Goal: Information Seeking & Learning: Learn about a topic

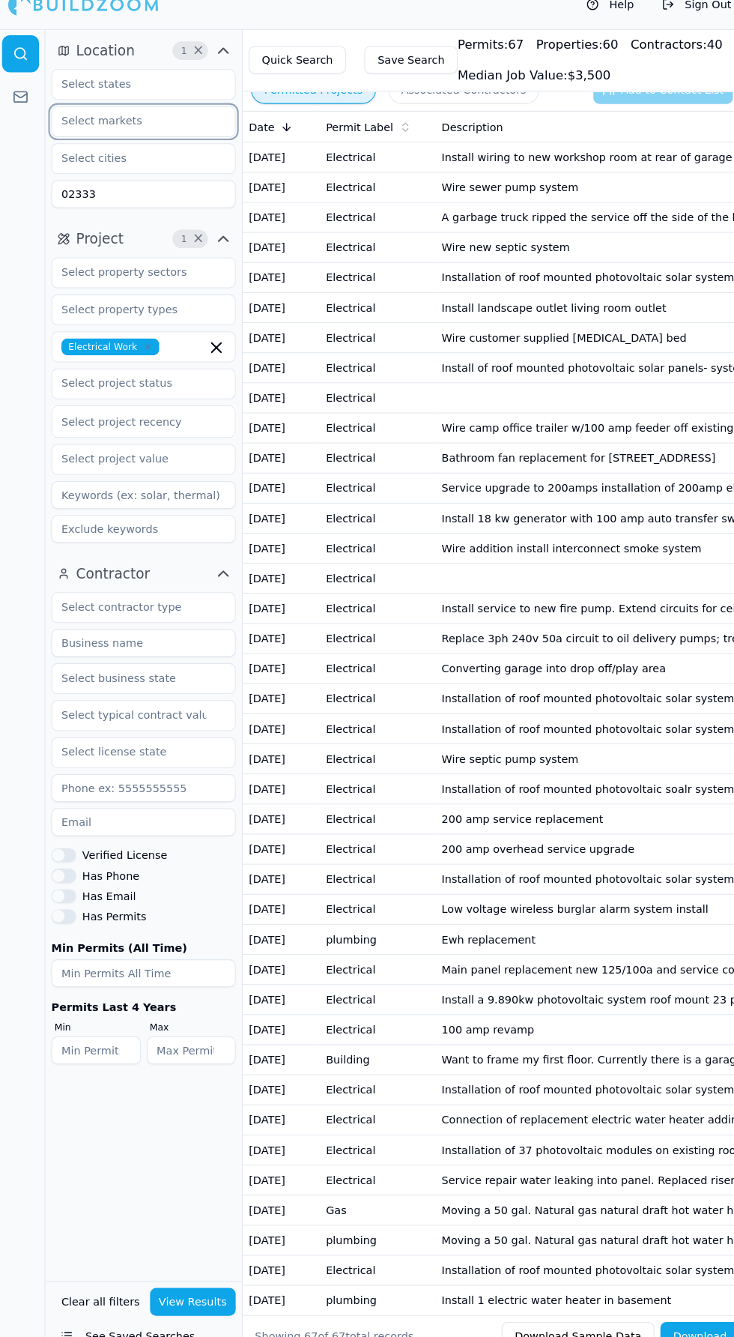
click at [117, 136] on input "text" at bounding box center [134, 137] width 159 height 27
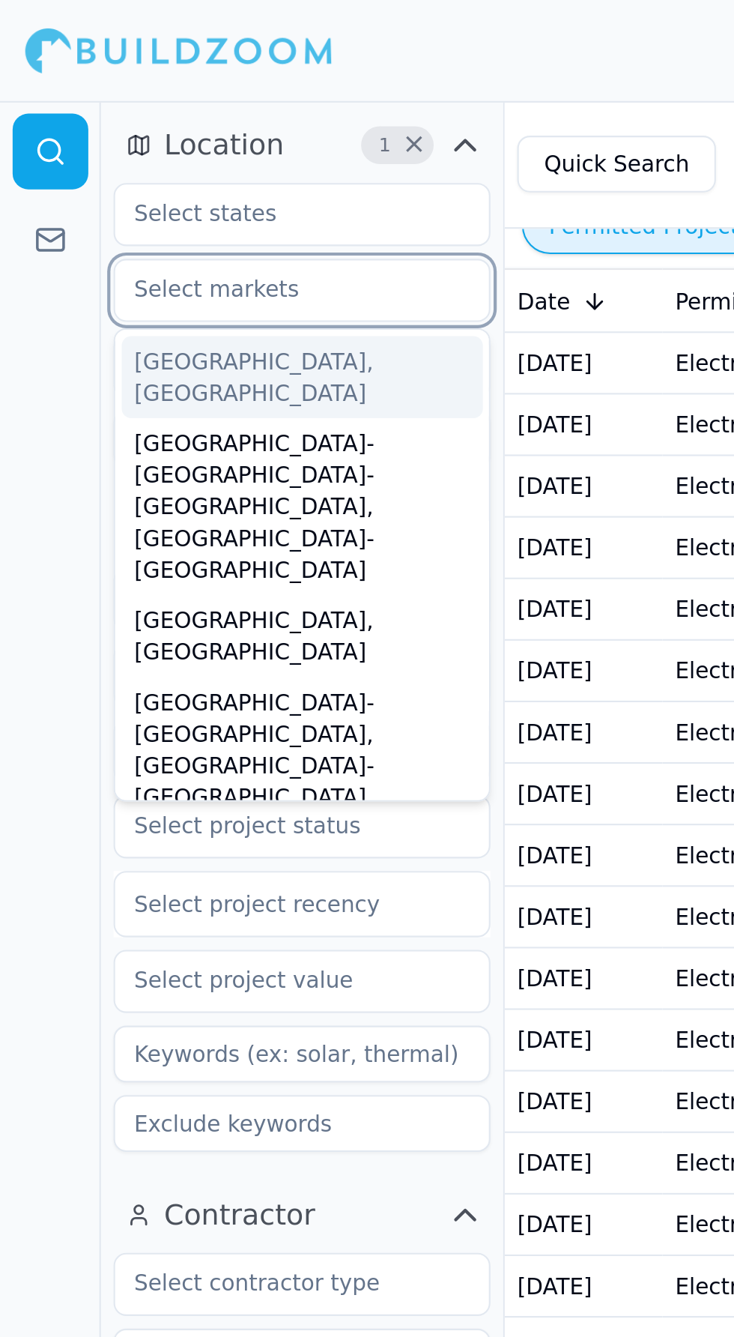
click at [85, 205] on div "[GEOGRAPHIC_DATA]-[GEOGRAPHIC_DATA]-[GEOGRAPHIC_DATA], [GEOGRAPHIC_DATA]-[GEOGR…" at bounding box center [144, 241] width 172 height 84
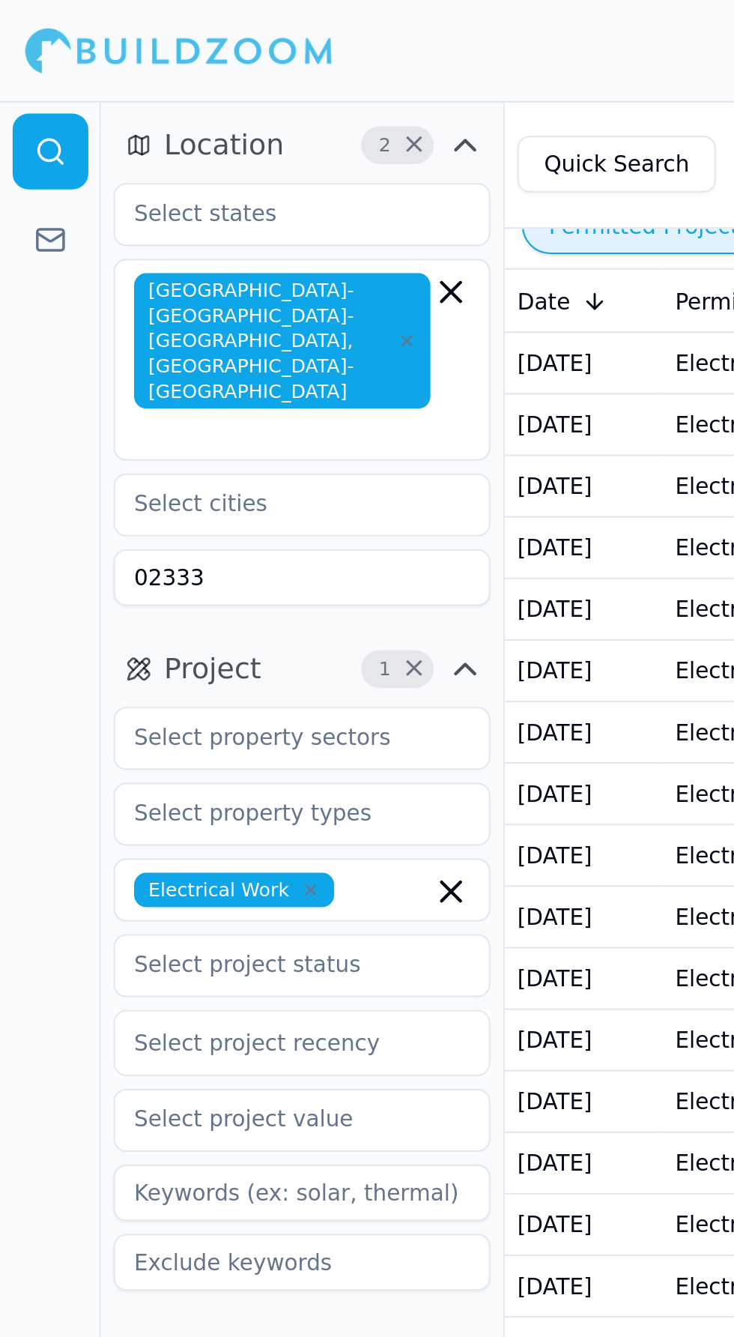
click at [25, 223] on div at bounding box center [24, 692] width 48 height 1289
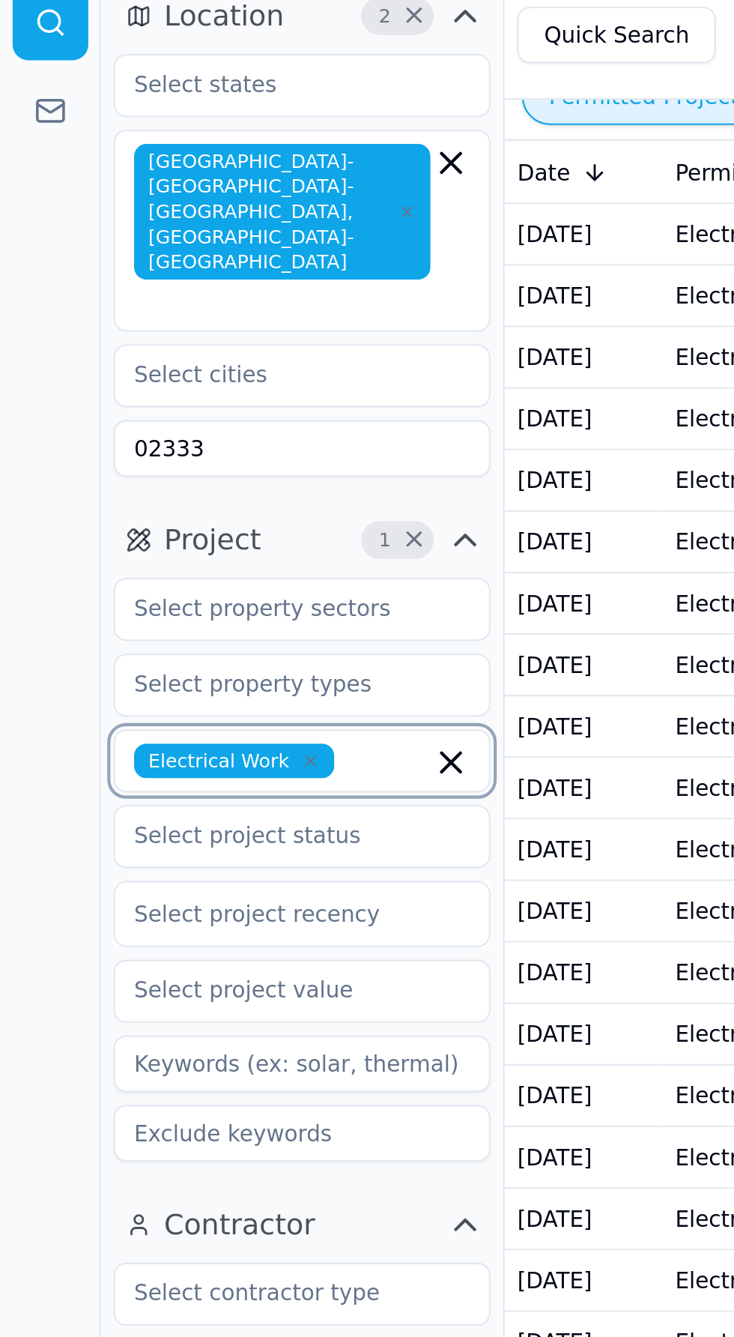
click at [175, 414] on input "text" at bounding box center [185, 422] width 40 height 16
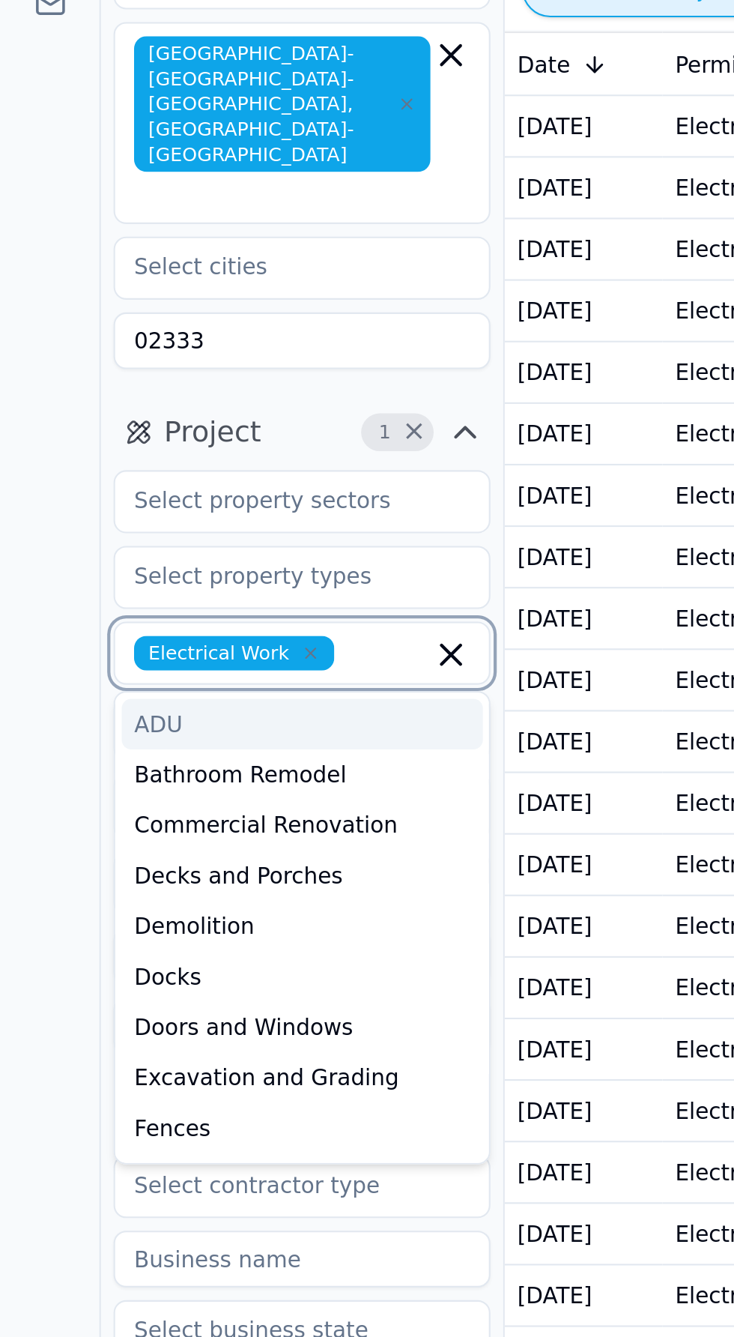
click at [143, 418] on icon "button" at bounding box center [147, 422] width 9 height 9
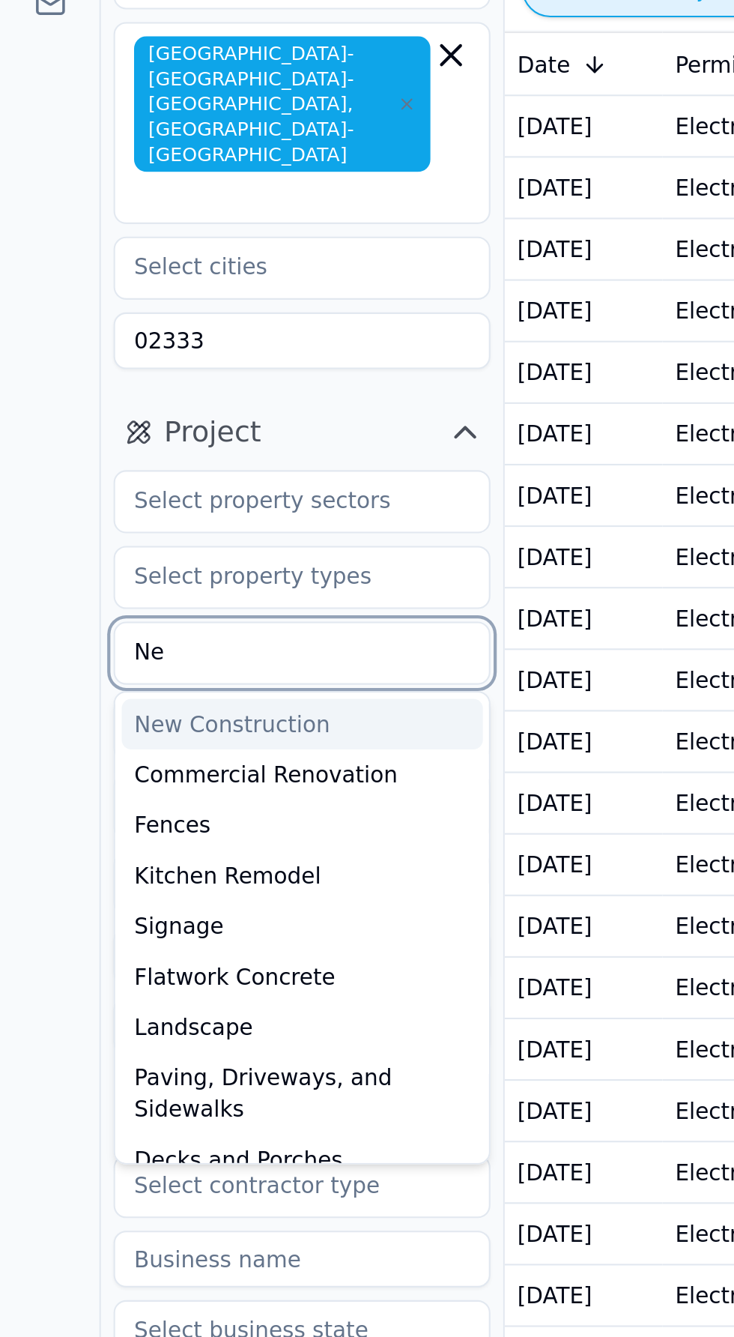
type input "New"
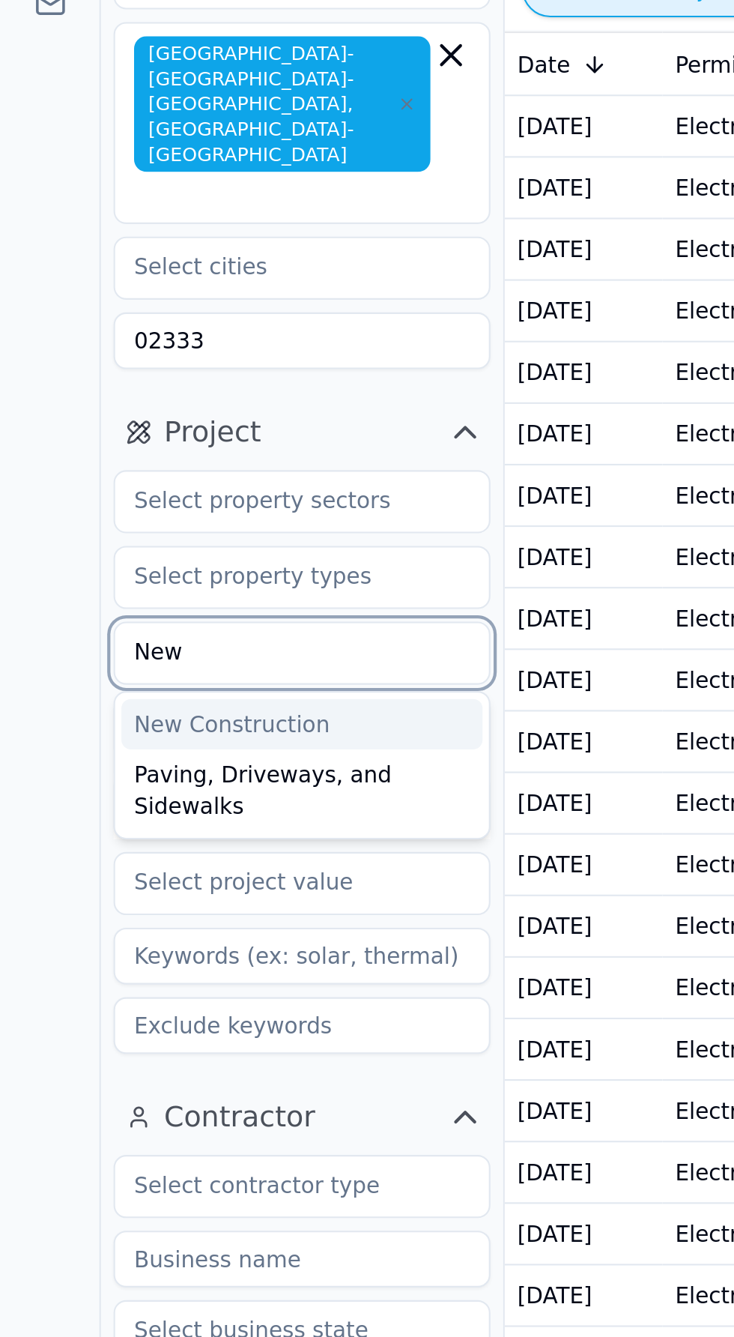
click at [80, 444] on div "New Construction" at bounding box center [144, 456] width 172 height 24
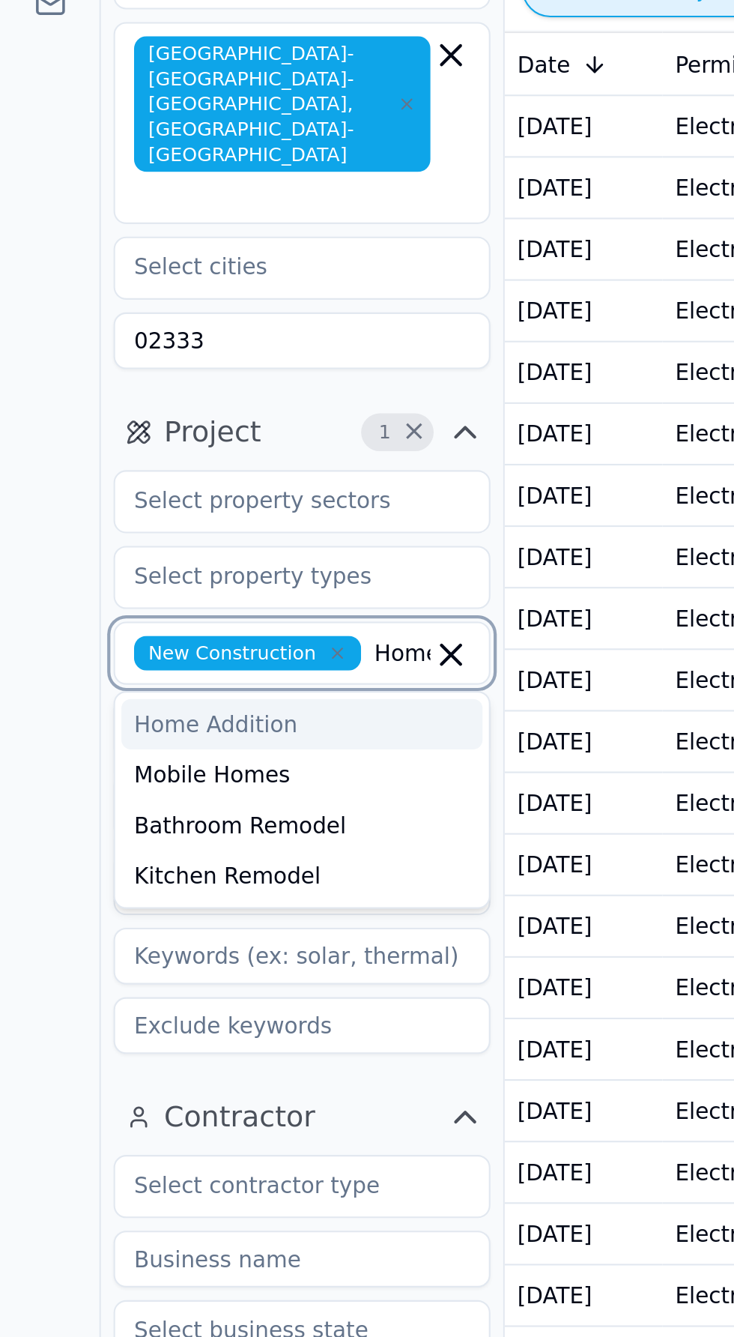
type input "Home"
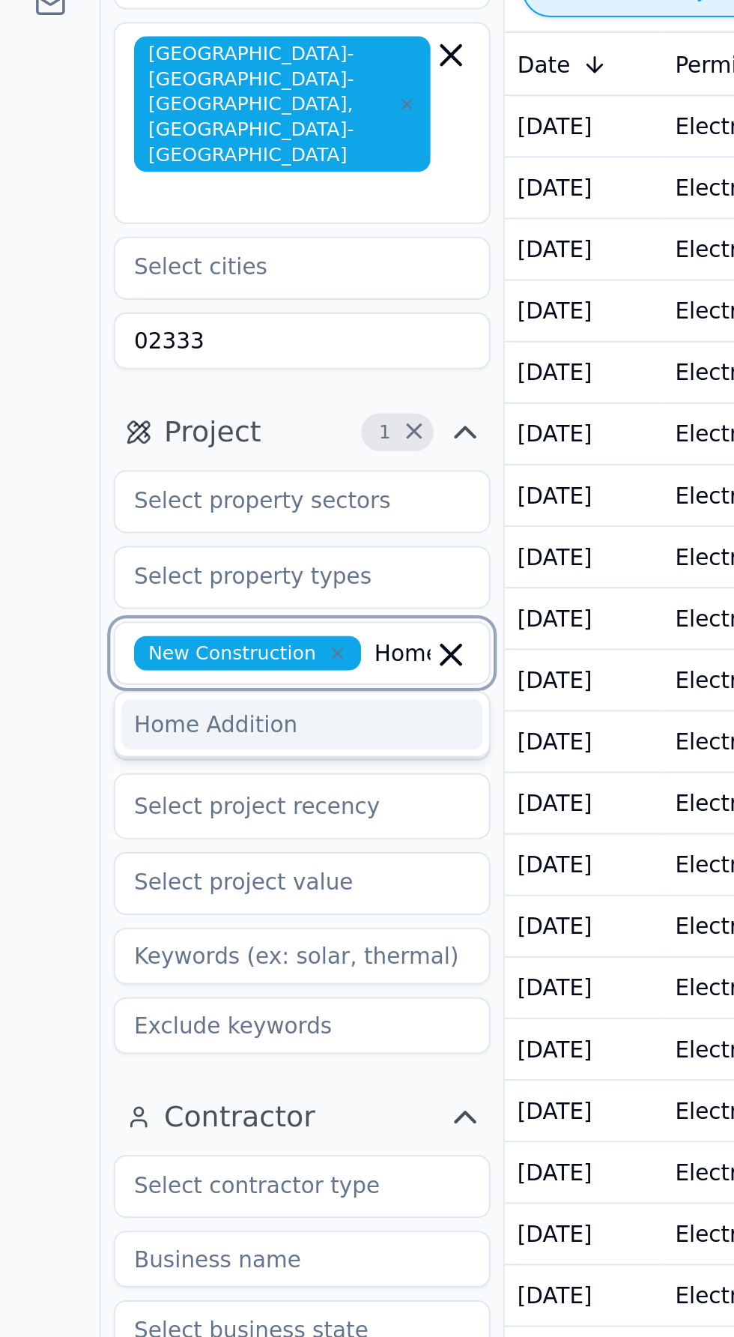
click at [85, 444] on div "Home Addition" at bounding box center [144, 456] width 172 height 24
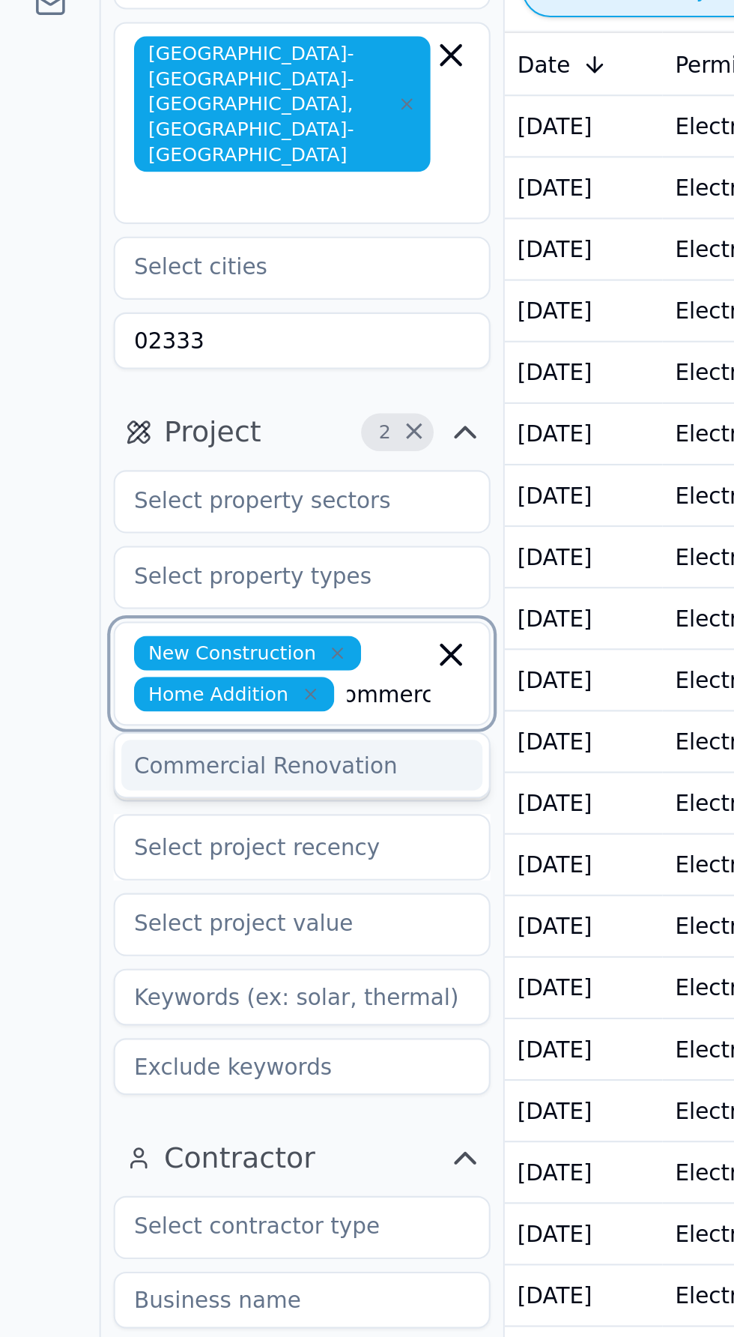
scroll to position [0, 11]
type input "Commercial R"
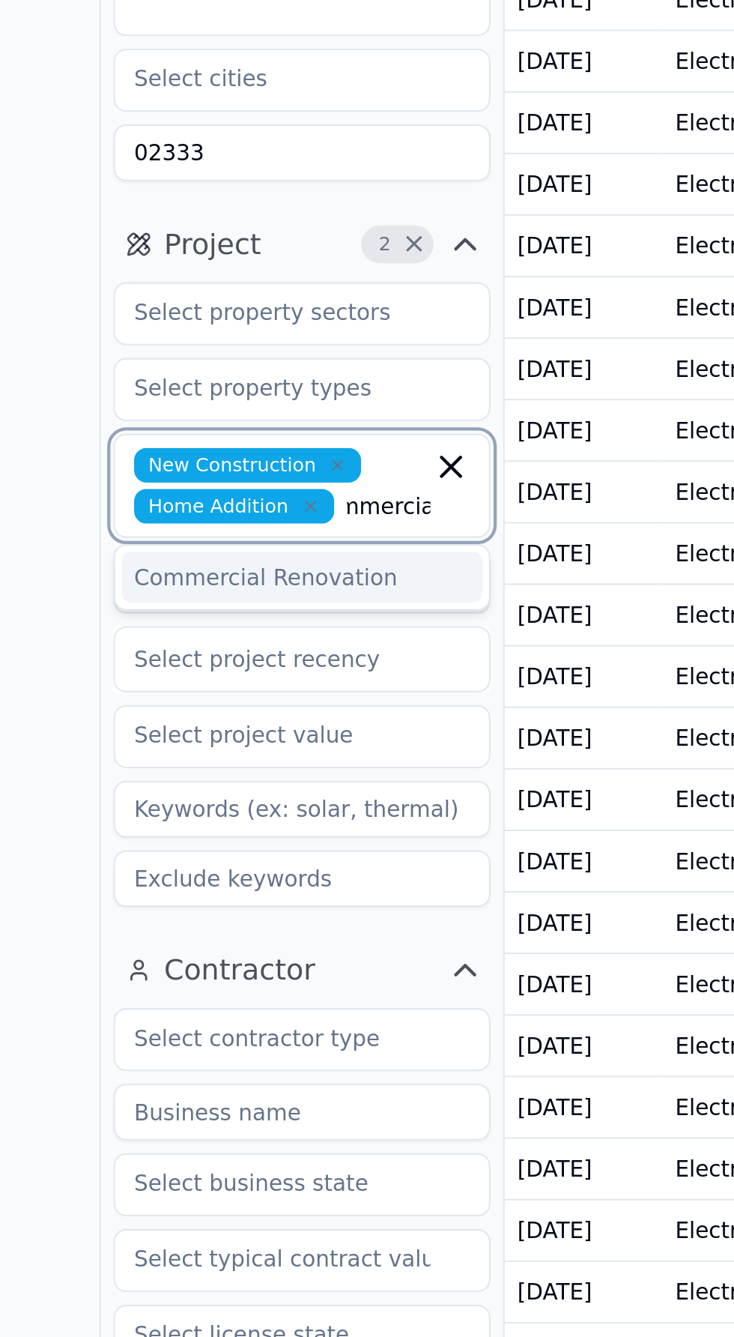
click at [93, 464] on div "Commercial Renovation" at bounding box center [144, 476] width 172 height 24
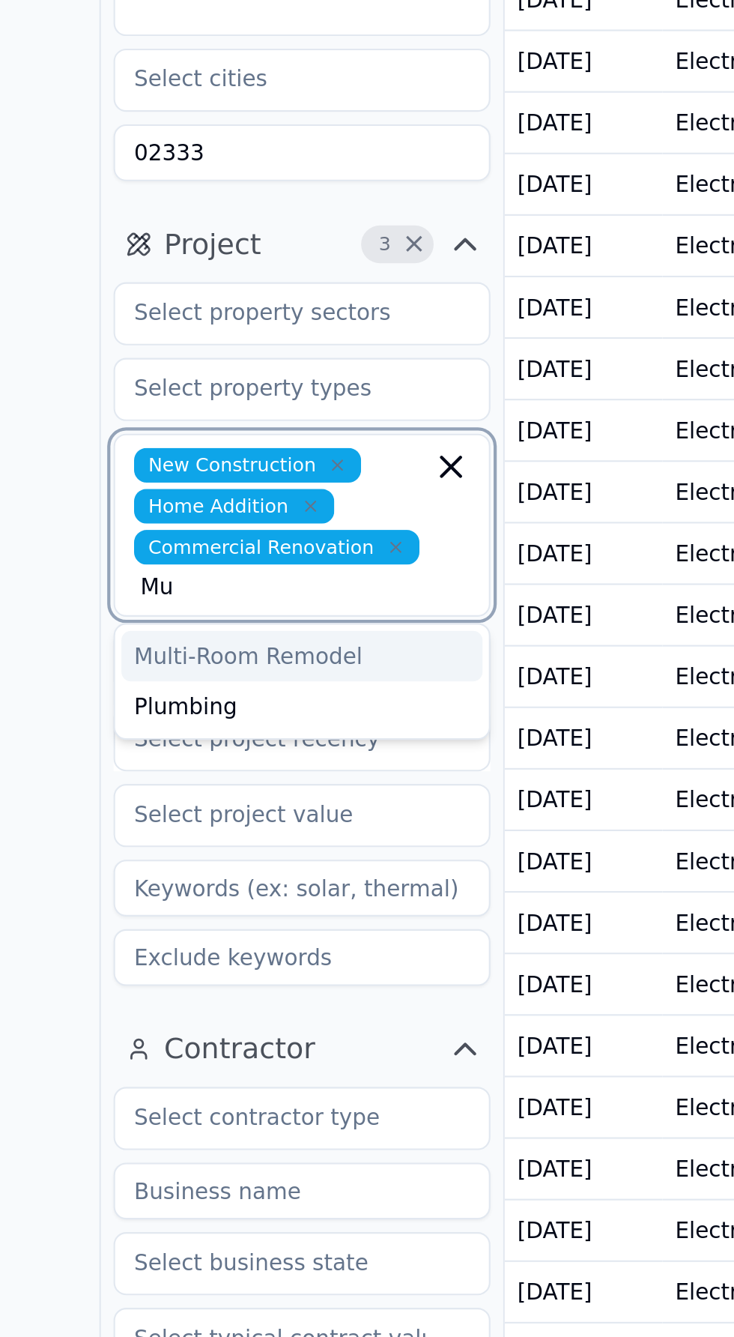
type input "Mul"
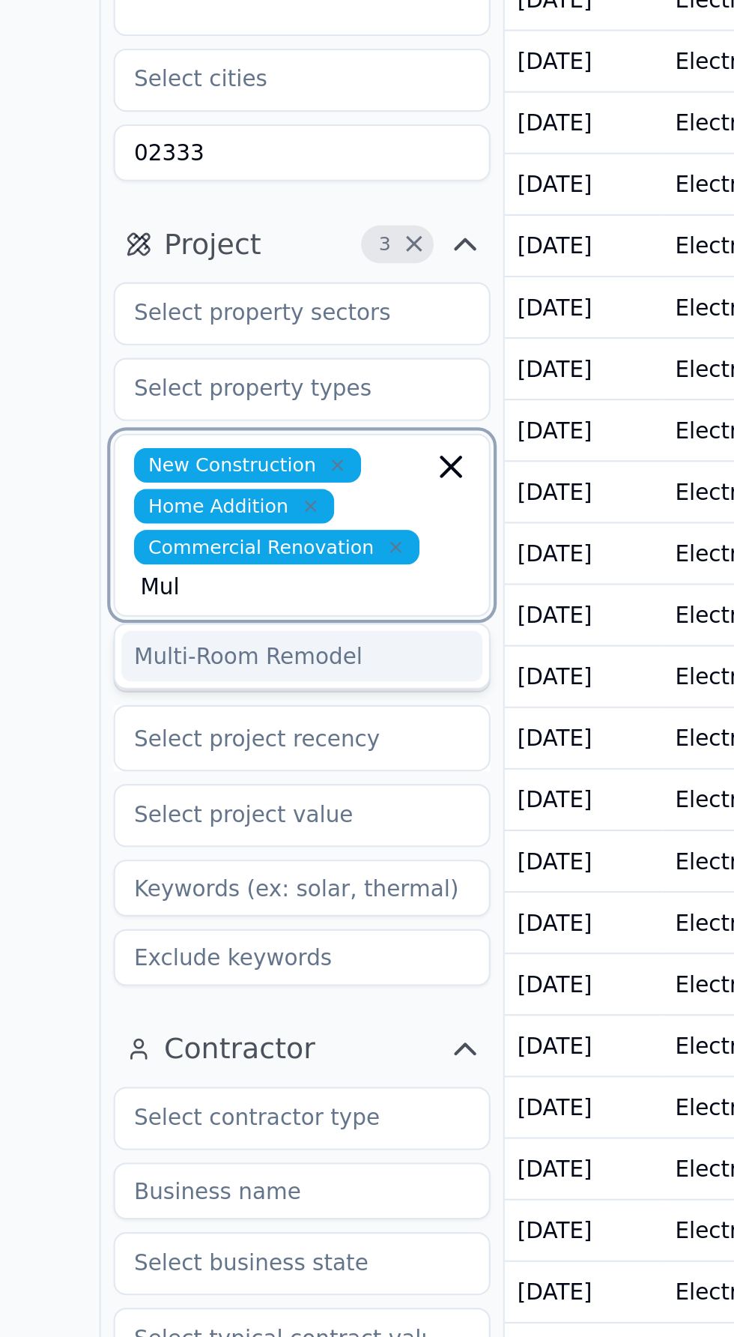
click at [88, 501] on div "Multi-Room Remodel" at bounding box center [144, 513] width 172 height 24
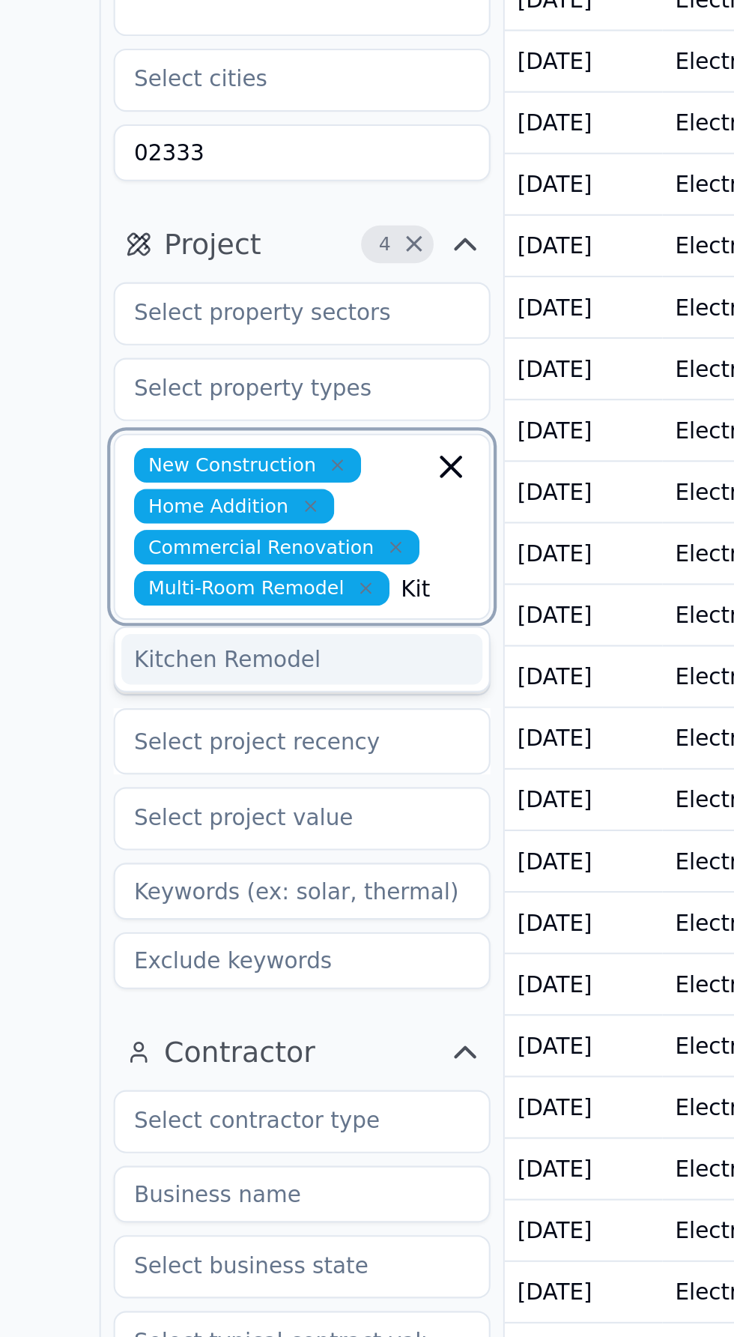
scroll to position [0, 15]
type input "Kitchen R"
click at [93, 503] on div "Kitchen Remodel" at bounding box center [144, 515] width 172 height 24
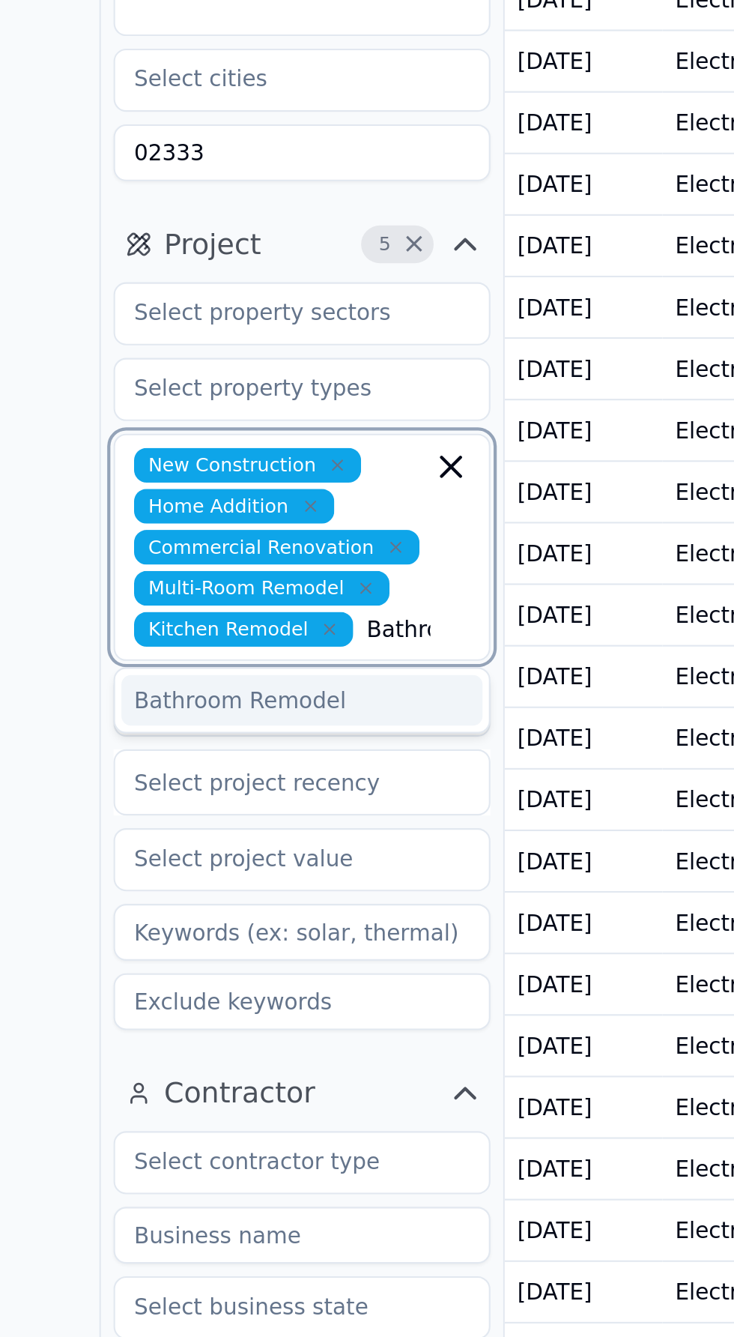
type input "Bathroom"
click at [91, 522] on div "Bathroom Remodel" at bounding box center [144, 534] width 172 height 24
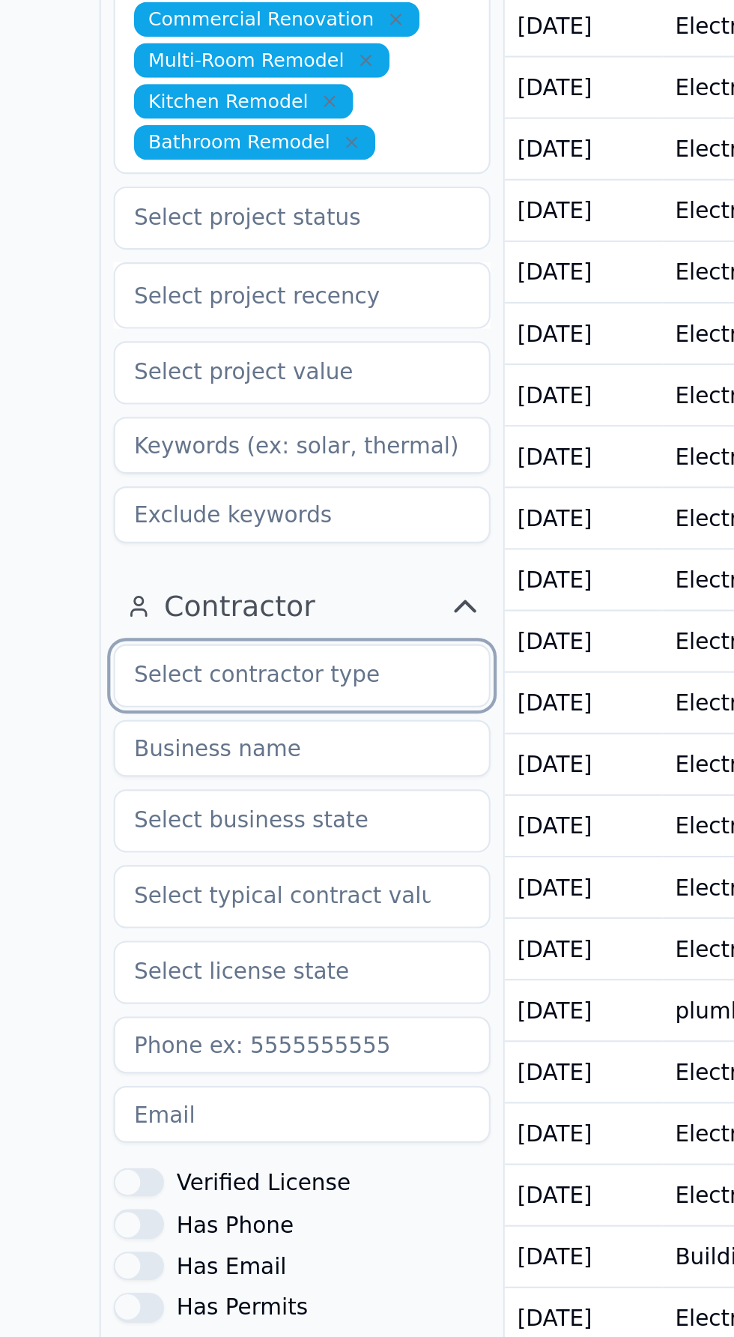
click at [96, 759] on input "text" at bounding box center [134, 772] width 159 height 27
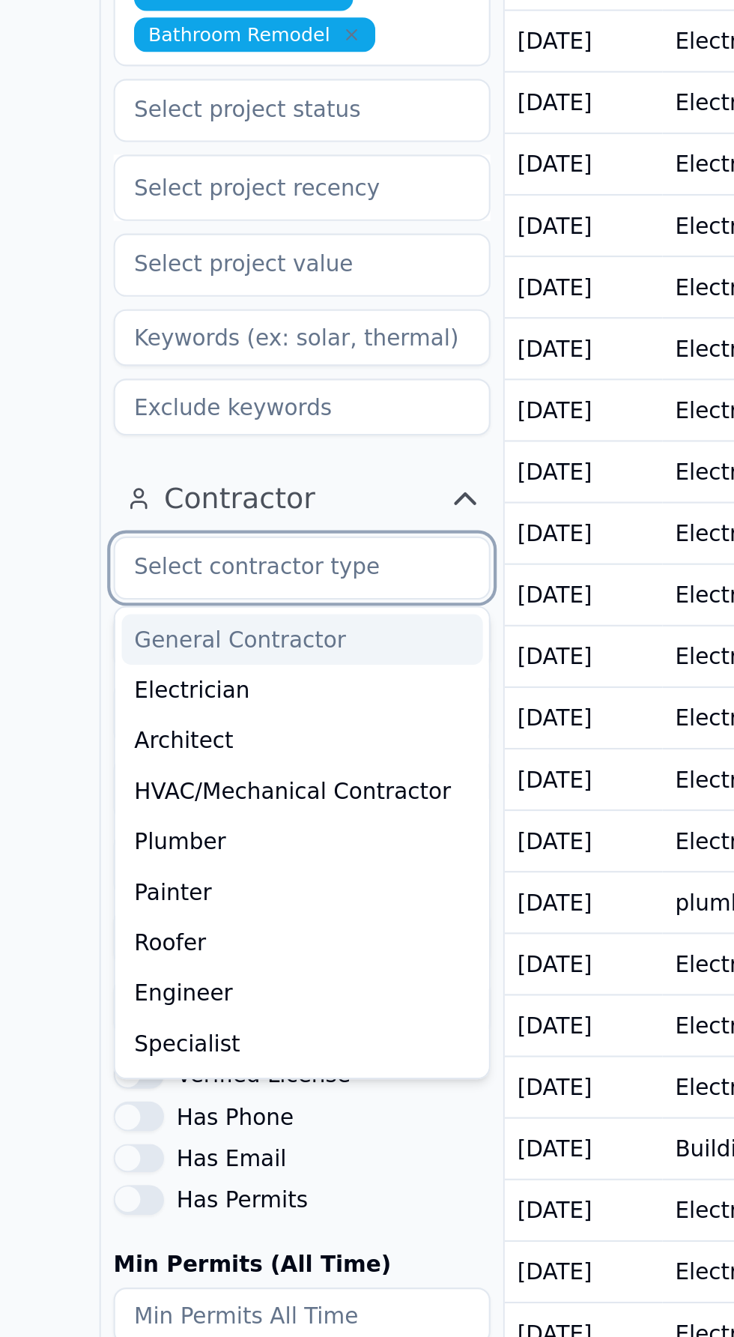
click at [82, 795] on div "General Contractor" at bounding box center [144, 807] width 172 height 24
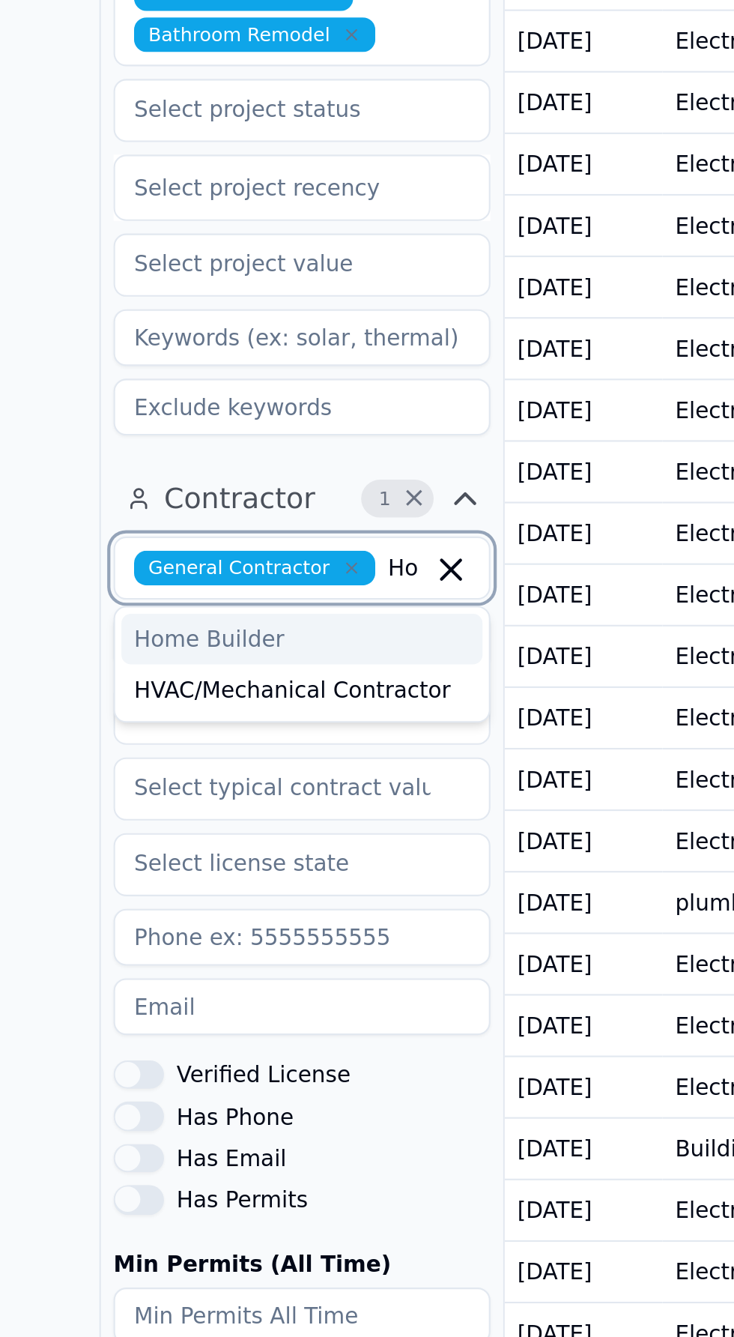
type input "Hom"
click at [94, 795] on div "Home Builder" at bounding box center [144, 807] width 172 height 24
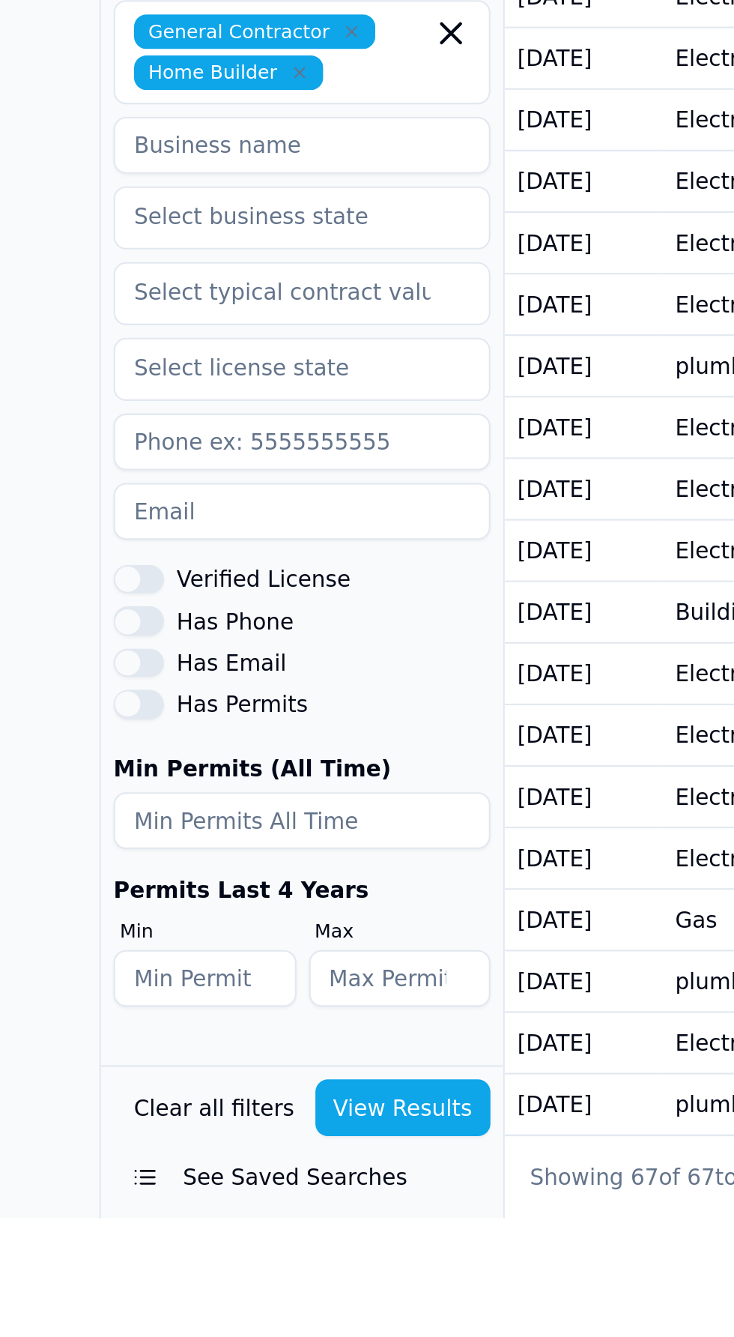
click at [211, 1298] on button "View Results" at bounding box center [192, 1284] width 84 height 27
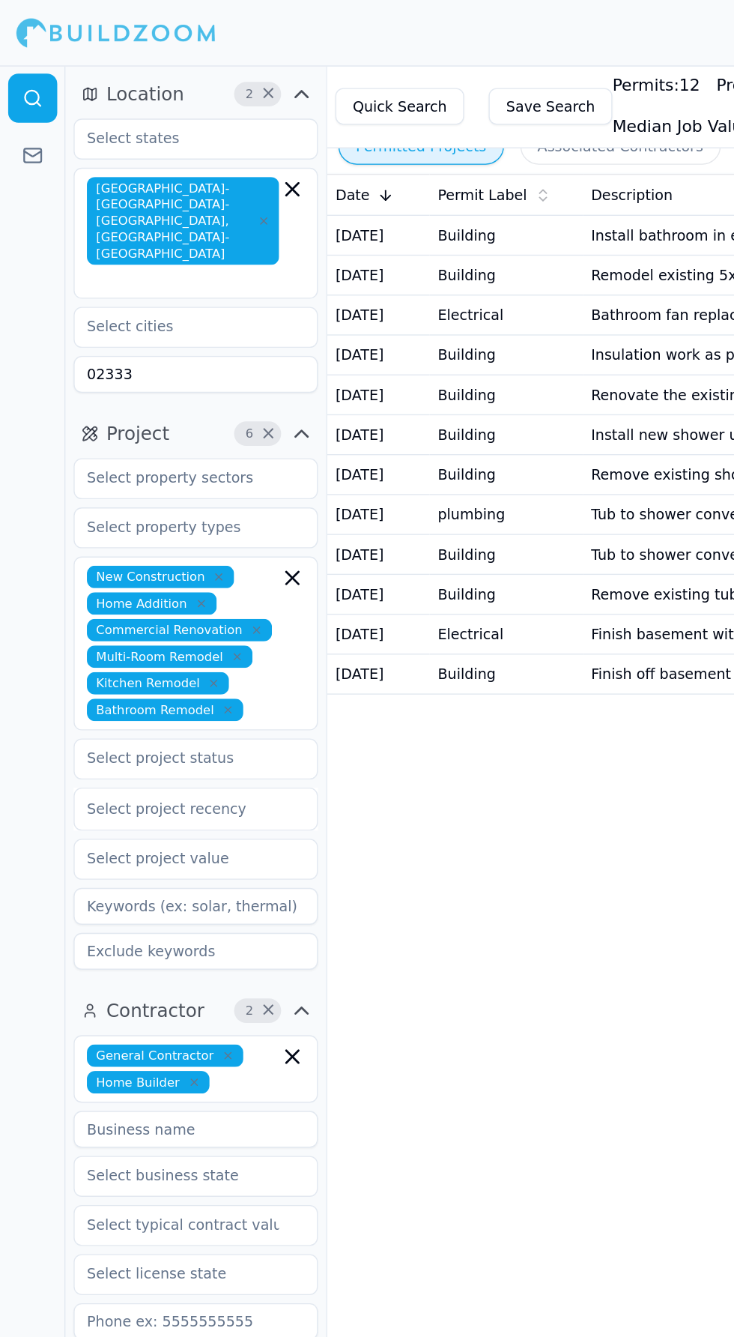
click at [106, 261] on input "02333" at bounding box center [143, 274] width 179 height 27
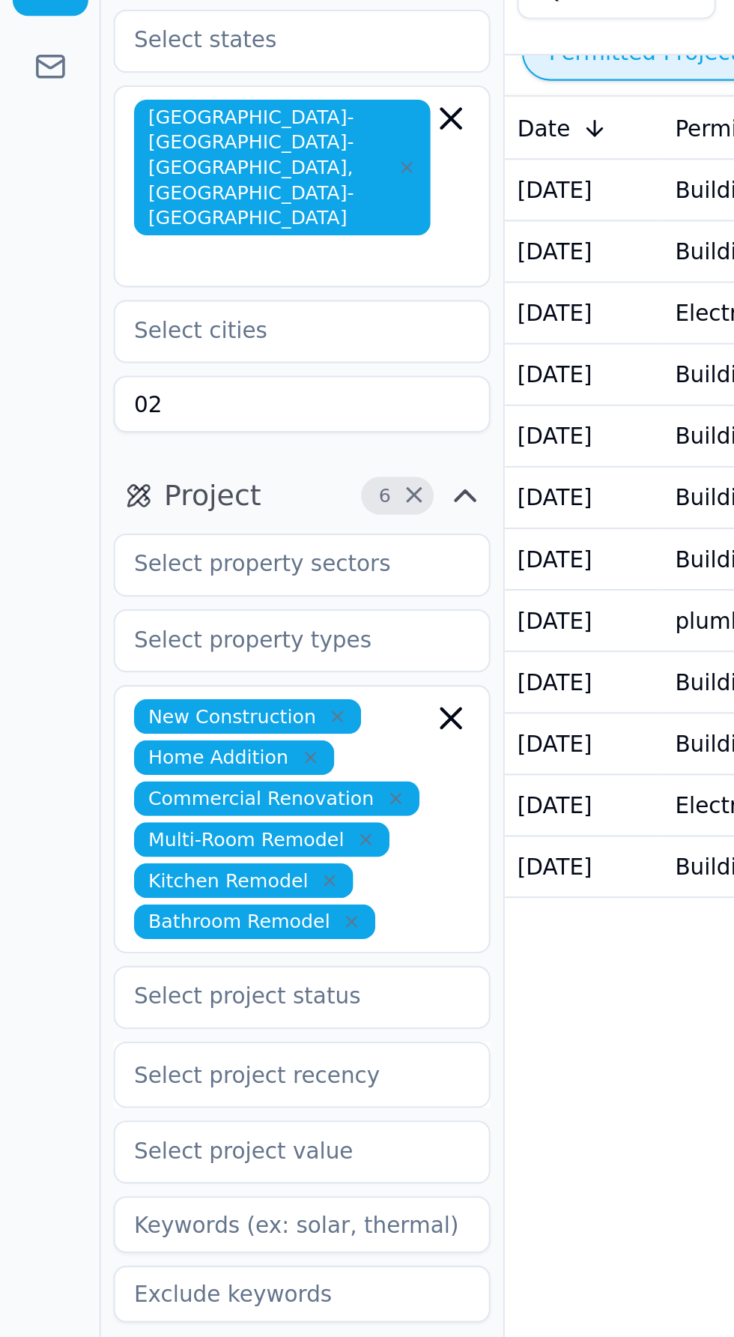
type input "0"
click at [25, 274] on div at bounding box center [24, 692] width 48 height 1289
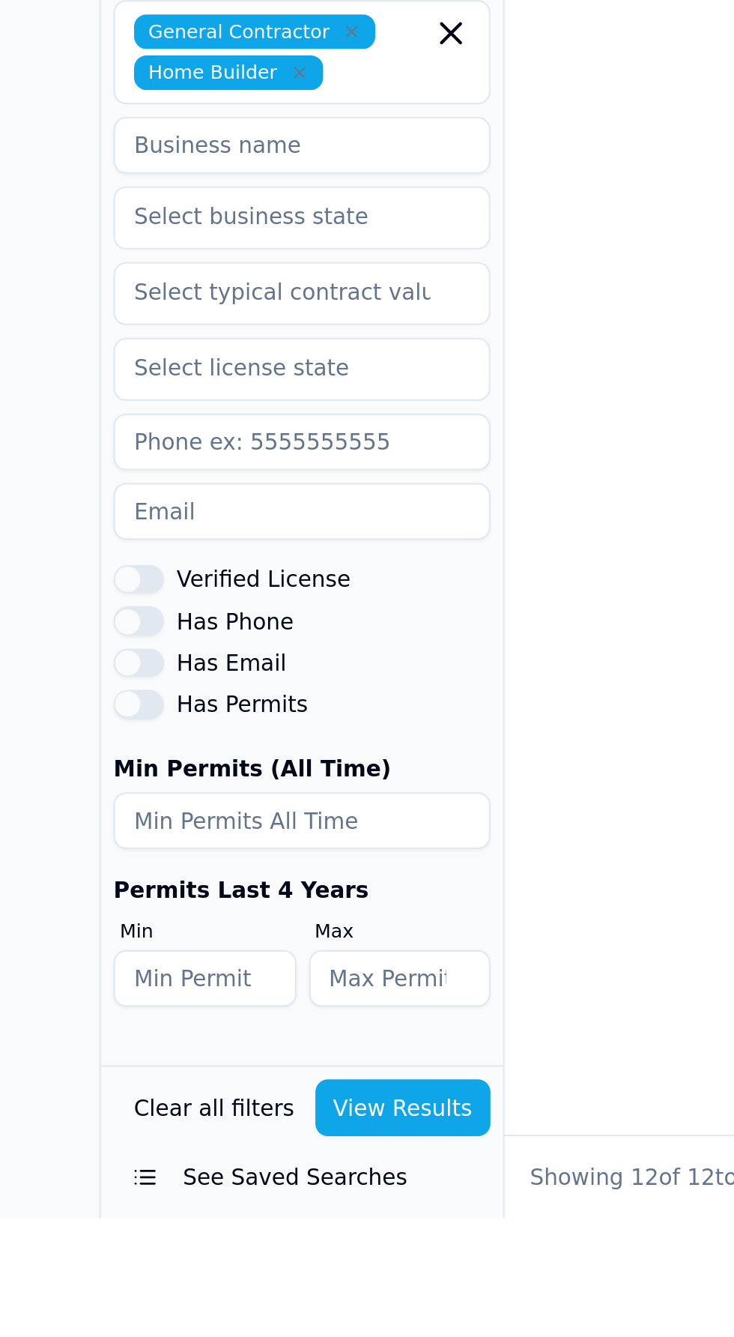
click at [181, 1298] on button "View Results" at bounding box center [192, 1284] width 84 height 27
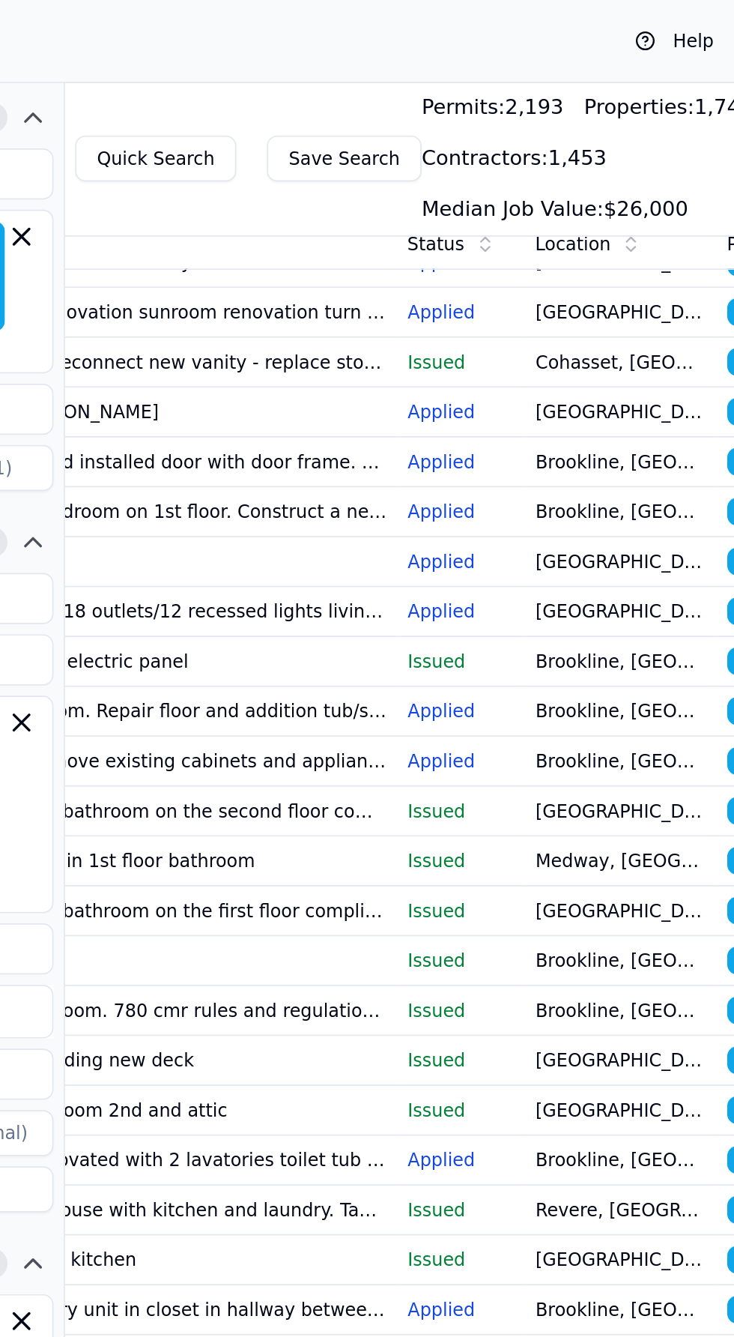
scroll to position [74, 0]
